Goal: Download file/media

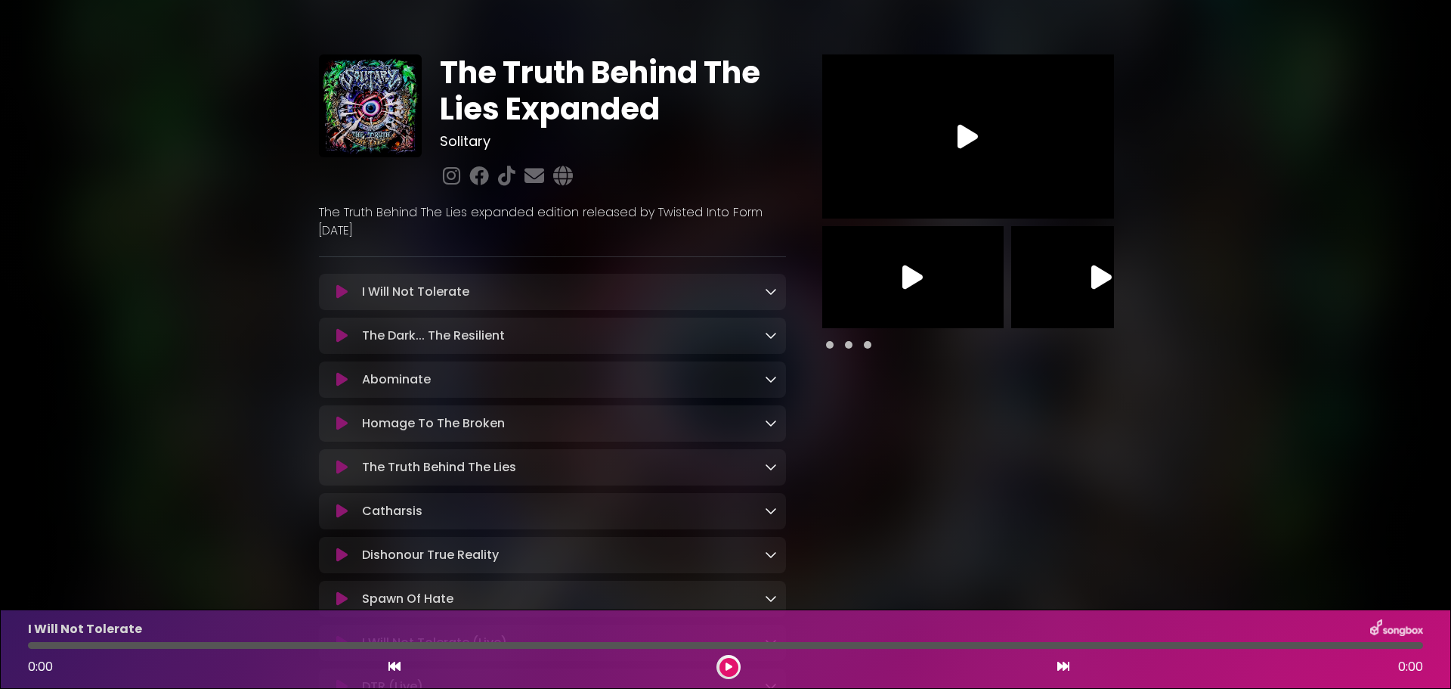
click at [767, 299] on link at bounding box center [771, 291] width 12 height 17
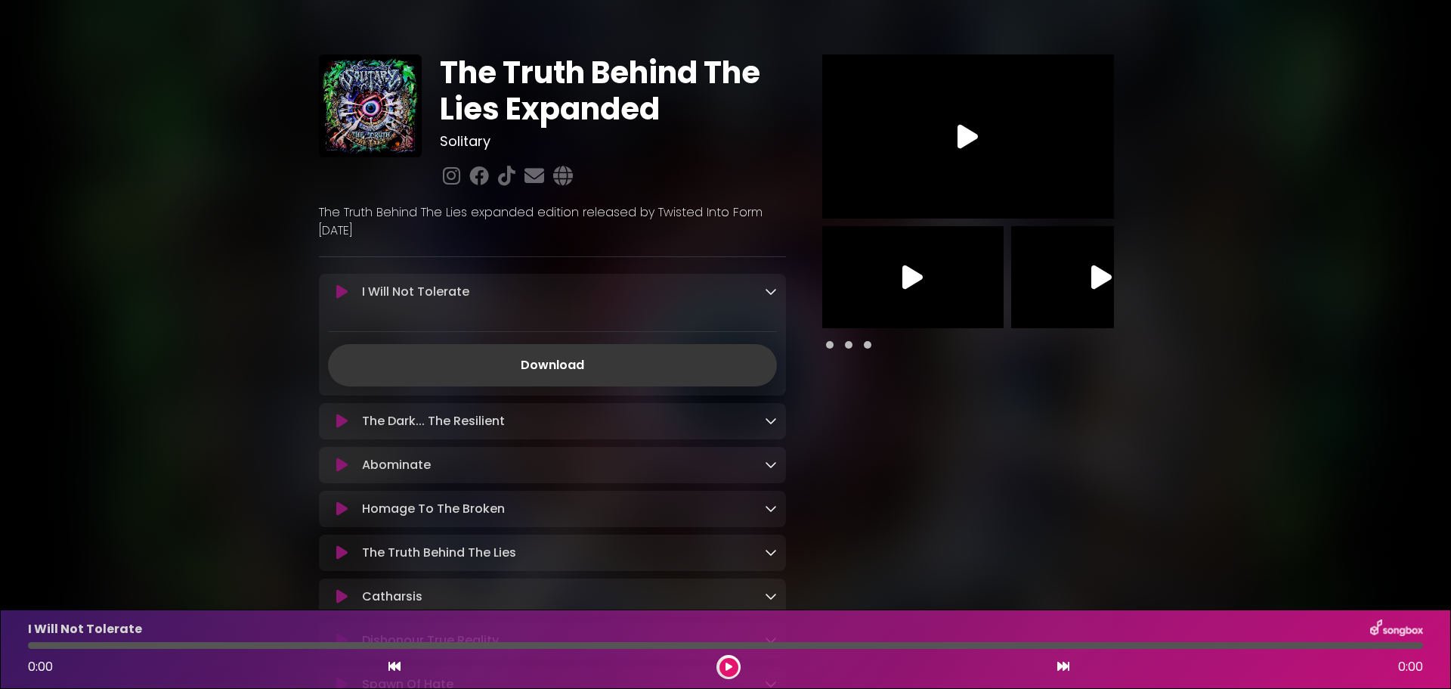
click at [543, 364] on link "Download" at bounding box center [552, 365] width 449 height 42
click at [854, 570] on div at bounding box center [968, 688] width 346 height 1269
drag, startPoint x: 853, startPoint y: 335, endPoint x: 848, endPoint y: 342, distance: 8.2
click at [848, 342] on span at bounding box center [849, 345] width 8 height 8
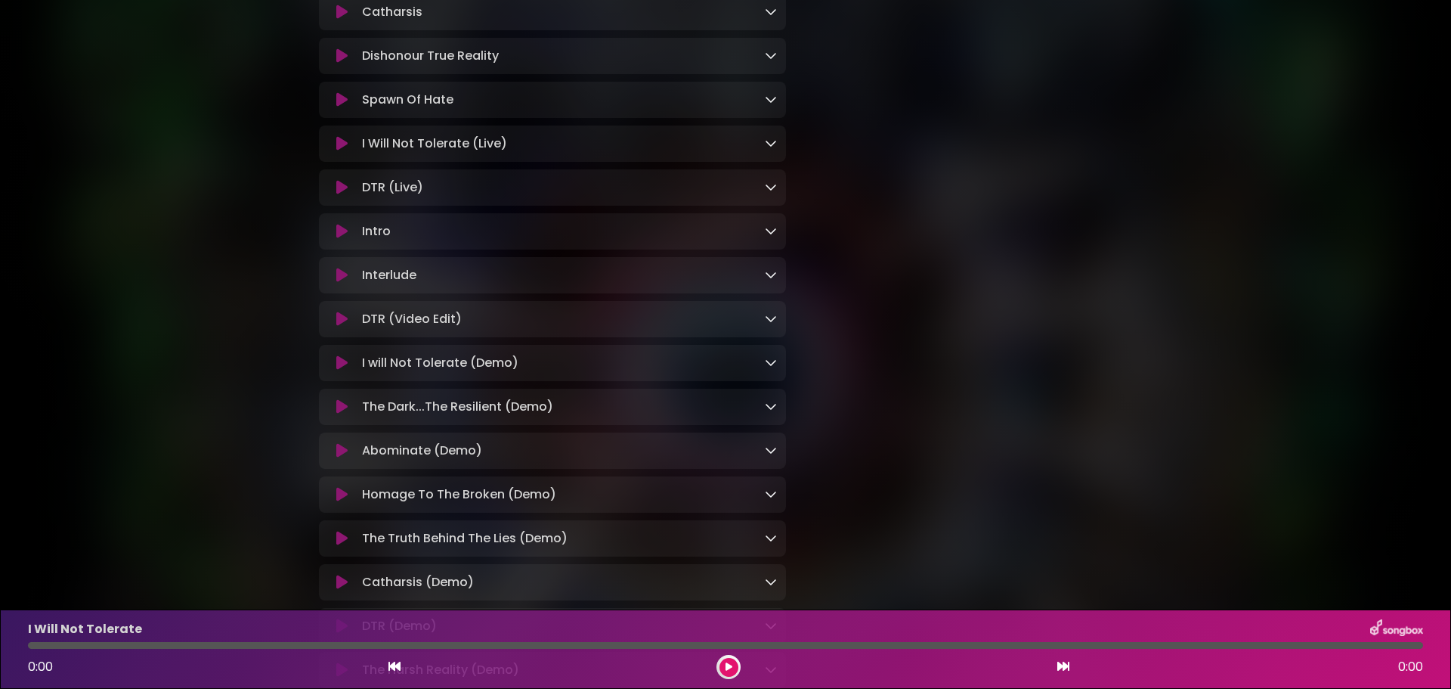
scroll to position [819, 0]
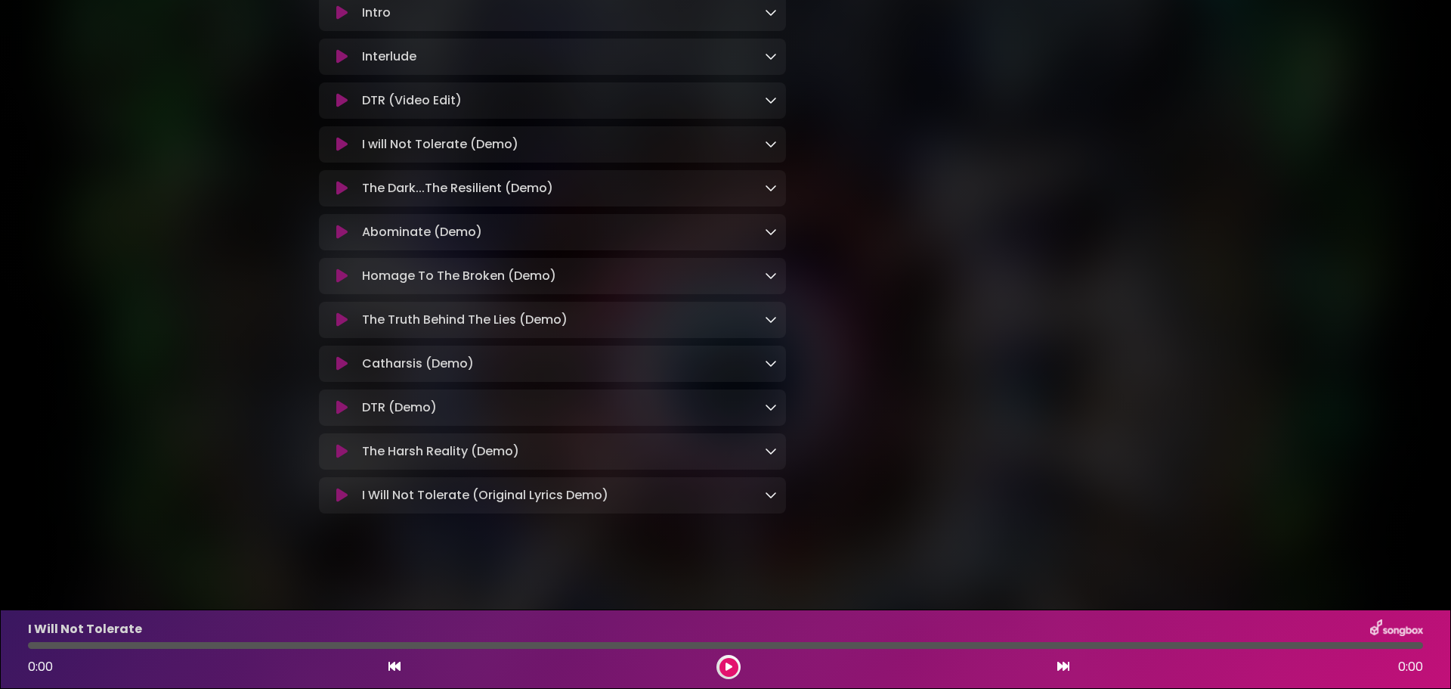
drag, startPoint x: 1451, startPoint y: 184, endPoint x: 1407, endPoint y: 125, distance: 73.5
drag, startPoint x: 1290, startPoint y: 280, endPoint x: 1304, endPoint y: 38, distance: 243.0
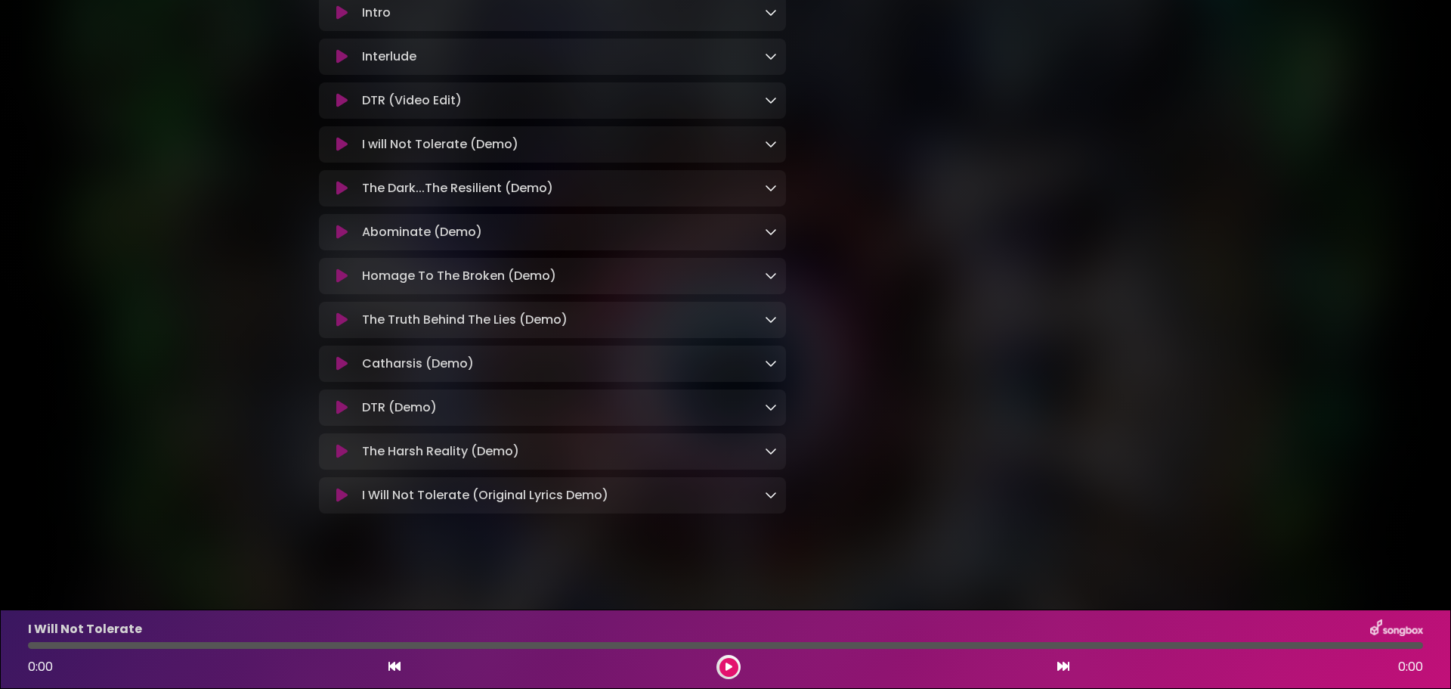
drag, startPoint x: 915, startPoint y: 336, endPoint x: 928, endPoint y: 335, distance: 13.7
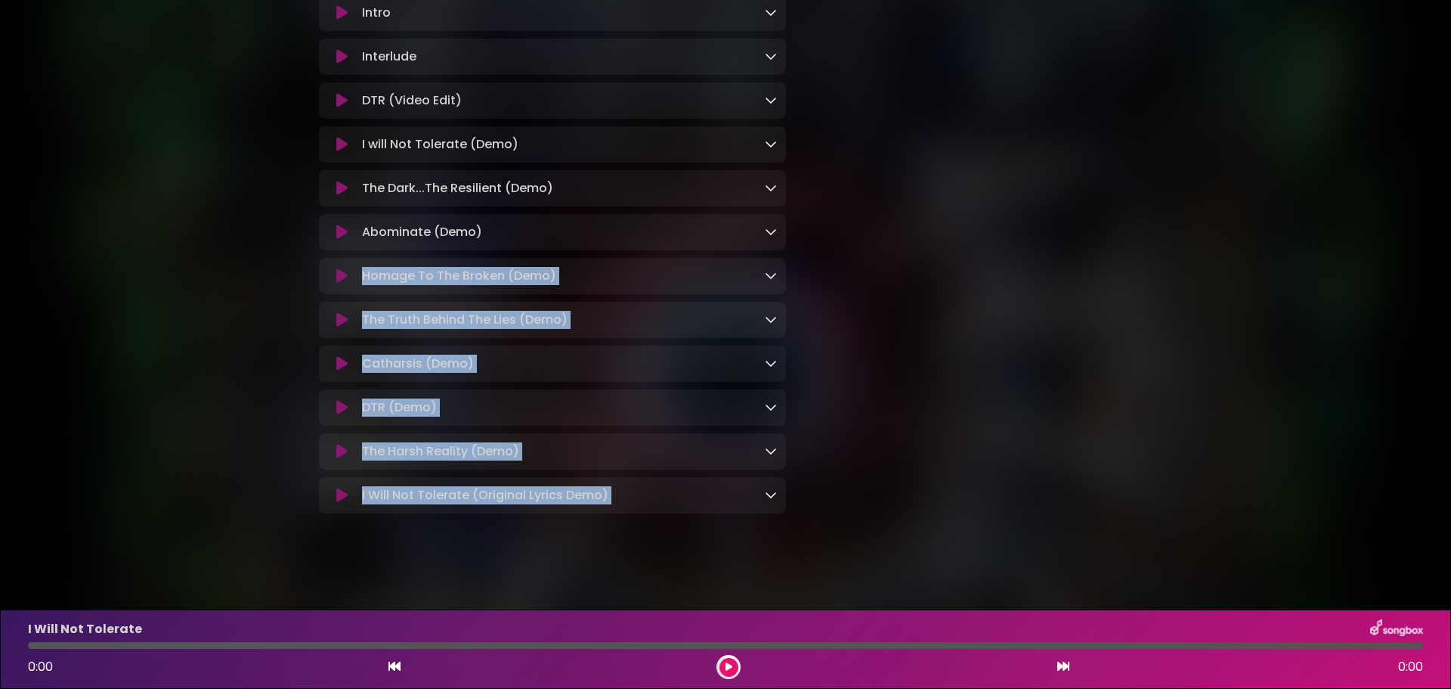
drag, startPoint x: 928, startPoint y: 335, endPoint x: 696, endPoint y: 238, distance: 251.4
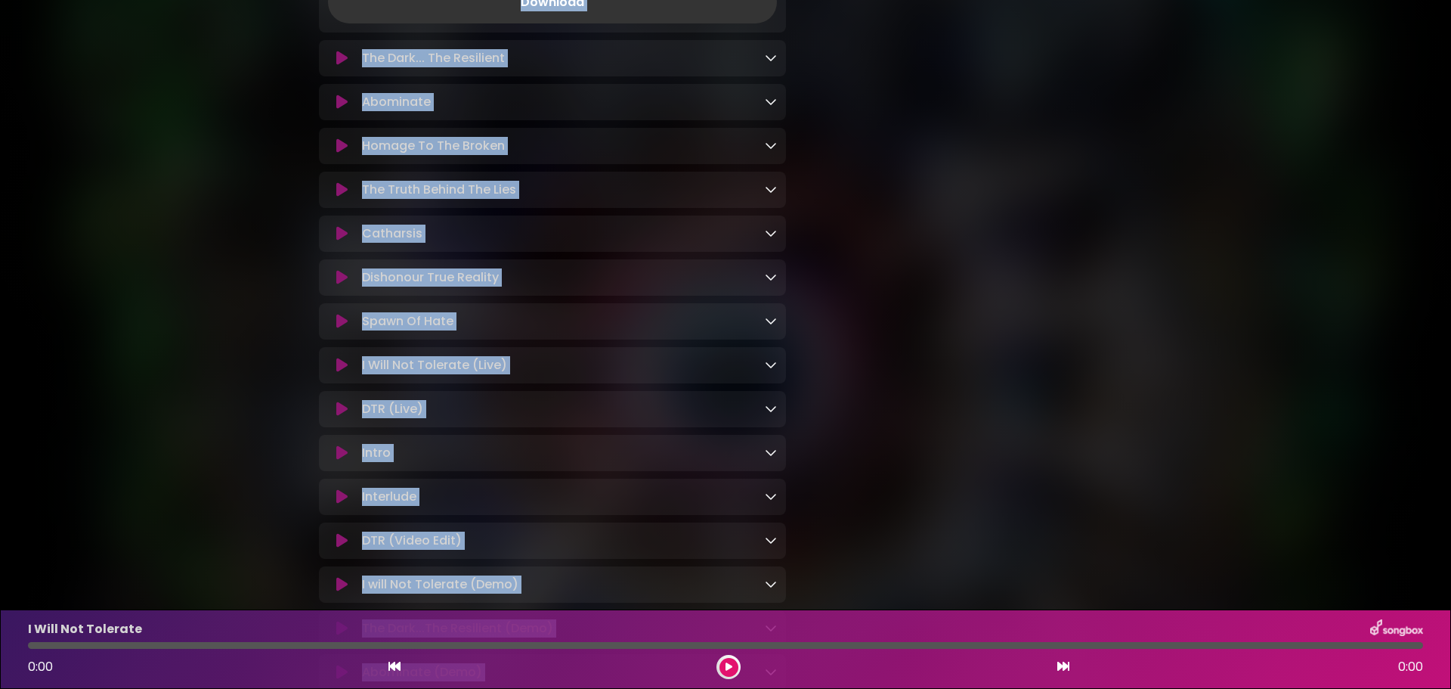
drag, startPoint x: 861, startPoint y: 277, endPoint x: 793, endPoint y: -30, distance: 314.3
click at [793, 0] on html "× The Truth Behind The Lies Expanded Solitary" at bounding box center [725, 344] width 1451 height 689
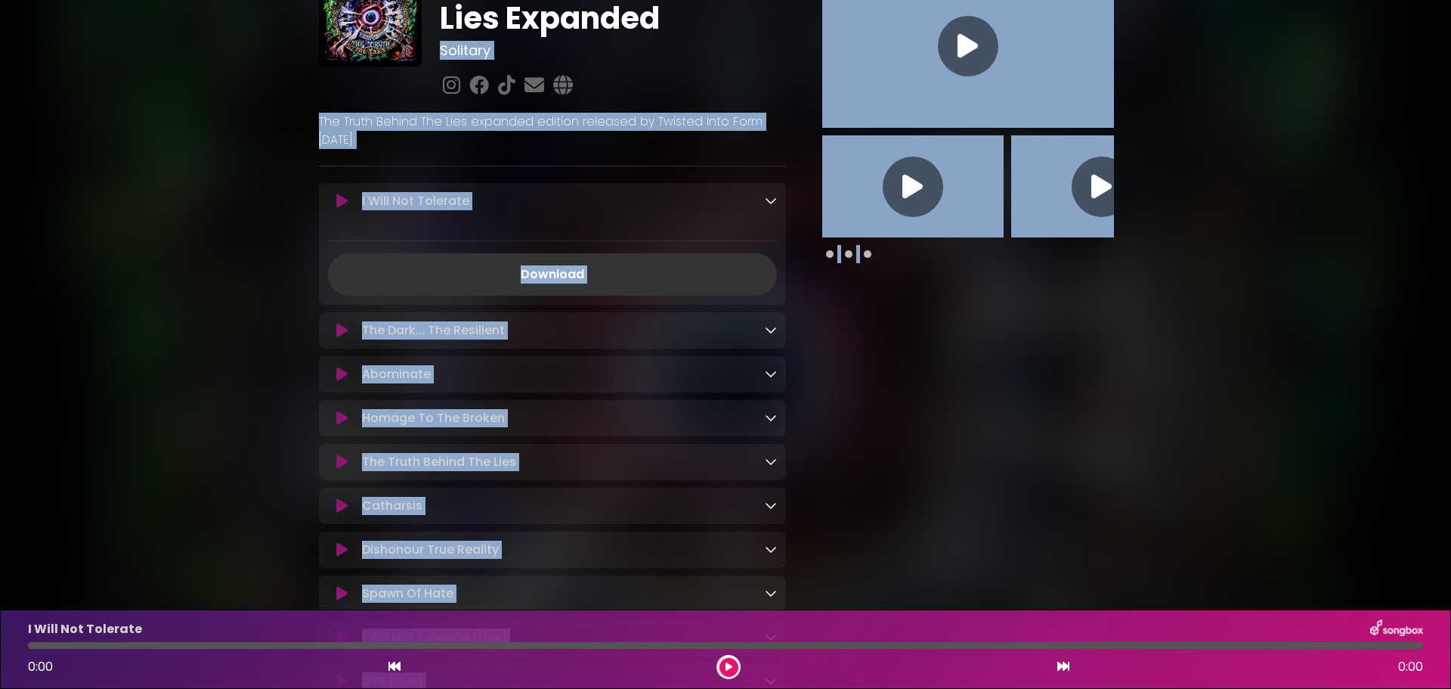
click at [336, 376] on icon at bounding box center [341, 374] width 11 height 15
click at [1277, 563] on div "The Truth Behind The Lies Expanded Solitary ×" at bounding box center [725, 589] width 1451 height 1324
